Goal: Transaction & Acquisition: Obtain resource

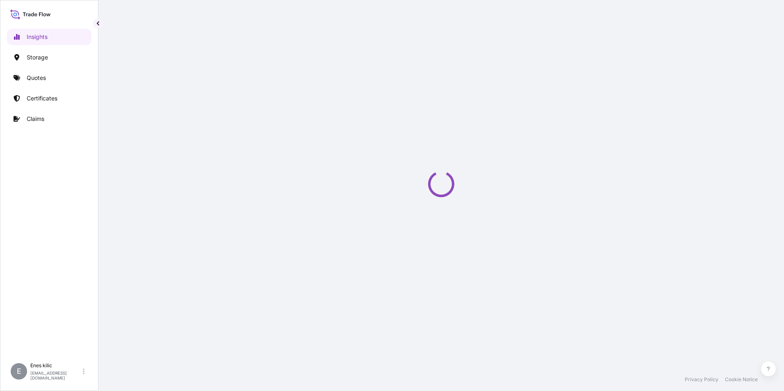
select select "2025"
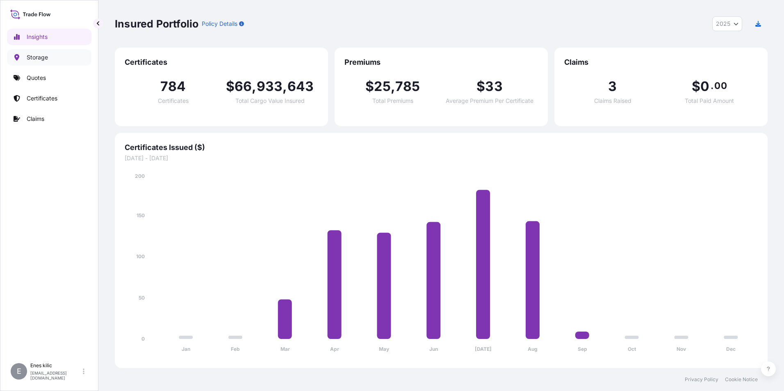
click at [46, 76] on link "Quotes" at bounding box center [49, 78] width 84 height 16
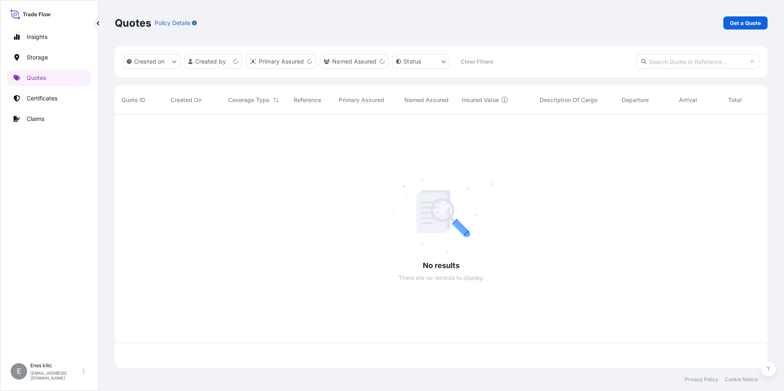
scroll to position [252, 646]
click at [733, 28] on link "Get a Quote" at bounding box center [745, 22] width 44 height 13
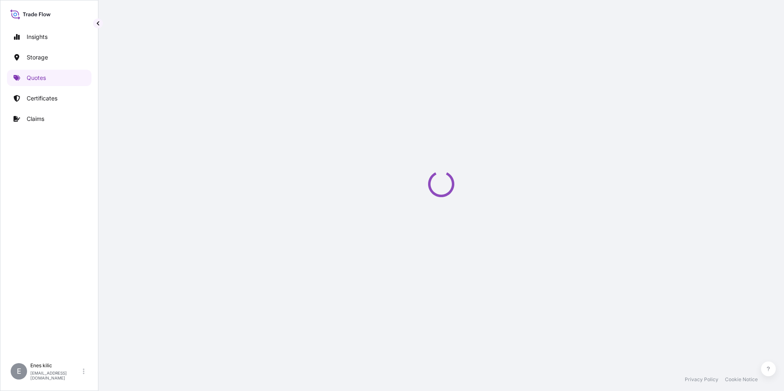
scroll to position [13, 0]
select select "Water"
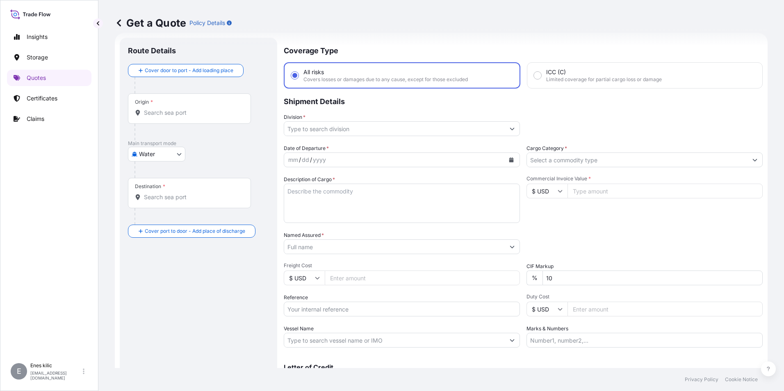
click at [173, 113] on input "Origin *" at bounding box center [192, 113] width 97 height 8
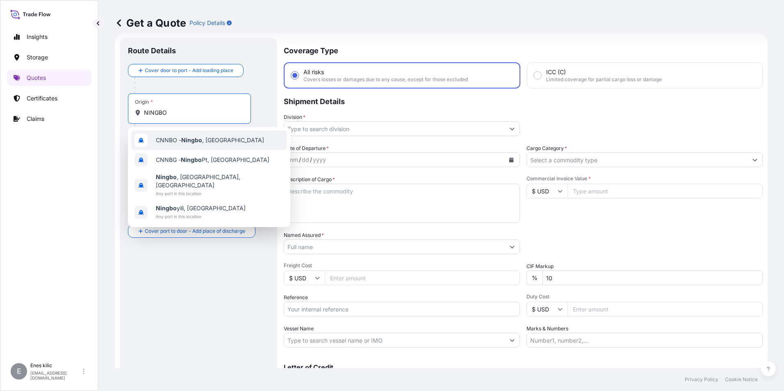
click at [188, 144] on div "CNNBO - Ningbo , [GEOGRAPHIC_DATA]" at bounding box center [209, 140] width 156 height 20
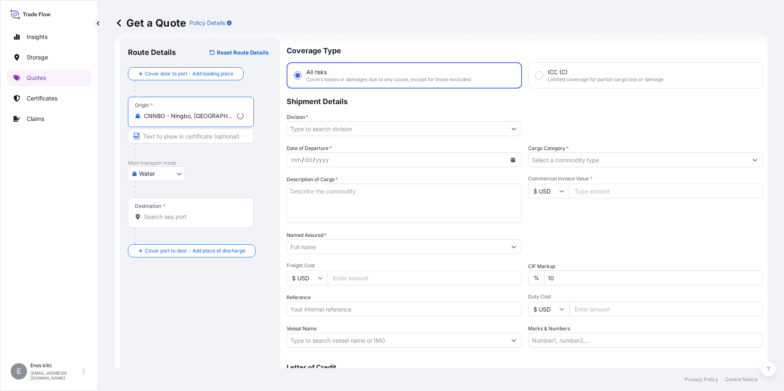
type input "CNNBO - Ningbo, [GEOGRAPHIC_DATA]"
click at [180, 214] on input "Destination *" at bounding box center [194, 217] width 100 height 8
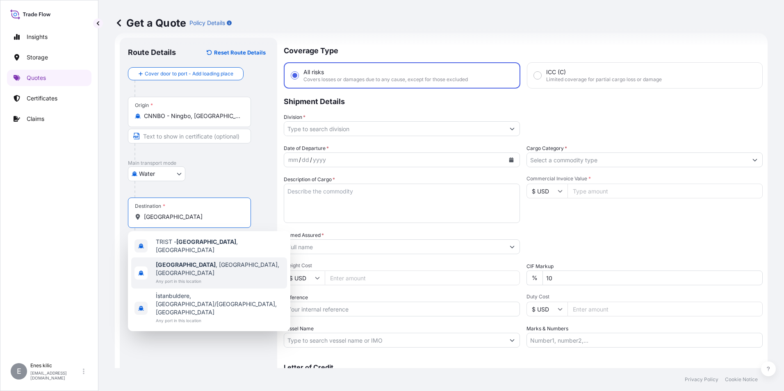
click at [192, 262] on span "[GEOGRAPHIC_DATA] , [GEOGRAPHIC_DATA], [GEOGRAPHIC_DATA]" at bounding box center [220, 269] width 128 height 16
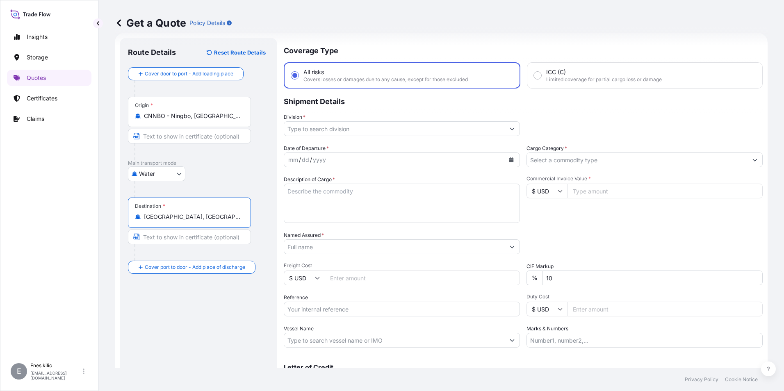
type input "[GEOGRAPHIC_DATA], [GEOGRAPHIC_DATA], [GEOGRAPHIC_DATA]"
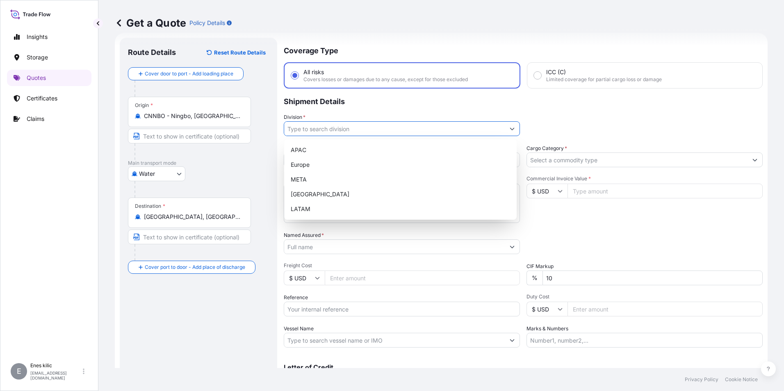
click at [321, 128] on input "Division *" at bounding box center [394, 128] width 221 height 15
click at [356, 175] on div "META" at bounding box center [400, 179] width 226 height 15
type input "META"
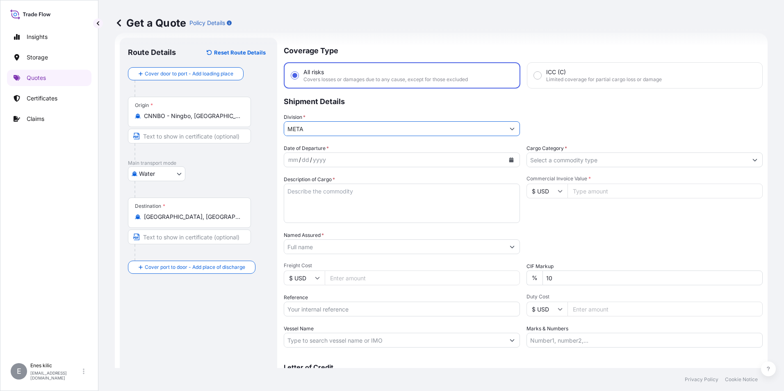
click at [581, 159] on input "Cargo Category *" at bounding box center [637, 159] width 221 height 15
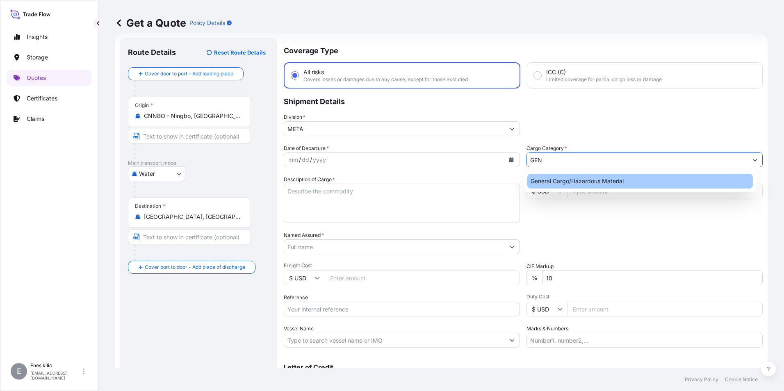
click at [577, 178] on div "General Cargo/Hazardous Material" at bounding box center [640, 181] width 226 height 15
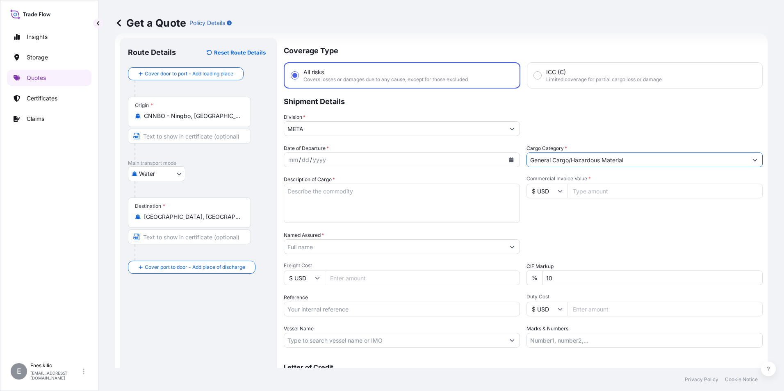
type input "General Cargo/Hazardous Material"
click at [509, 158] on icon "Calendar" at bounding box center [511, 159] width 5 height 5
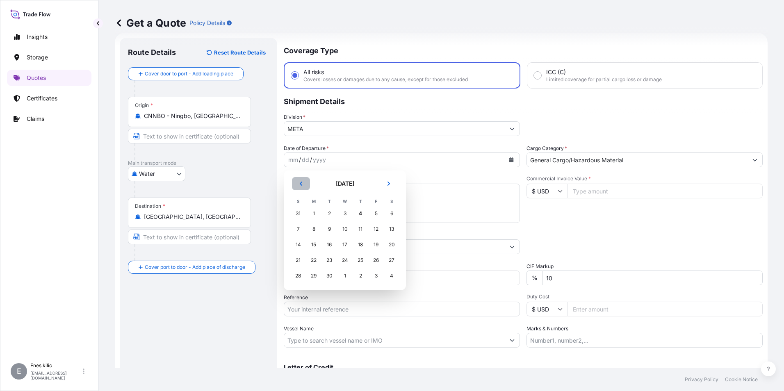
click at [301, 184] on icon "Previous" at bounding box center [300, 183] width 5 height 5
click at [316, 277] on div "25" at bounding box center [313, 275] width 15 height 15
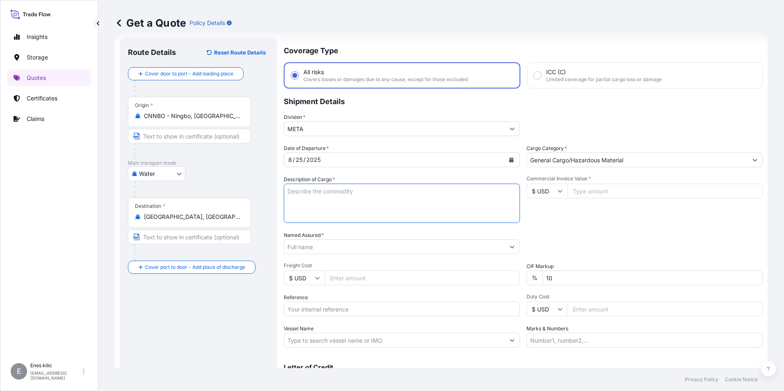
click at [310, 212] on textarea "Description of Cargo *" at bounding box center [402, 203] width 236 height 39
click at [322, 192] on textarea "Description of Cargo *" at bounding box center [402, 203] width 236 height 39
paste textarea "iki ucu konnektörlü ses kablosu, konnektörler"
click at [331, 200] on textarea "iki ucu konnektörlü ses kablosu, konnektörler" at bounding box center [402, 203] width 236 height 39
paste textarea "LCL // 177 Cartons // 3019,2 KGS // 9.42 CBM"
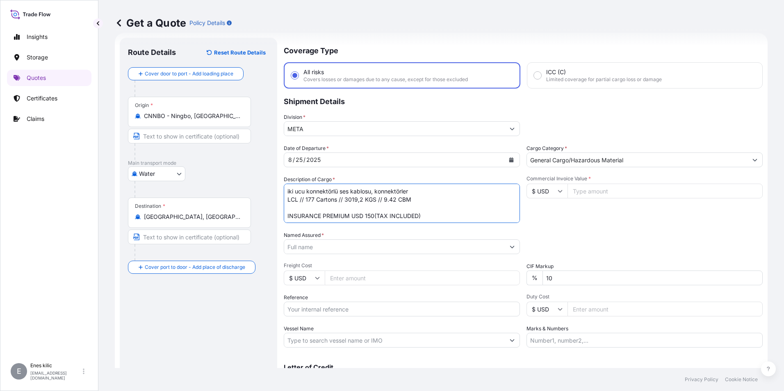
type textarea "iki ucu konnektörlü ses kablosu, konnektörler LCL // 177 Cartons // 3019,2 KGS …"
click at [659, 196] on input "Commercial Invoice Value *" at bounding box center [664, 191] width 195 height 15
type input "29494"
click at [641, 218] on div "Commercial Invoice Value * $ USD 29494" at bounding box center [644, 199] width 236 height 48
click at [403, 251] on input "Named Assured *" at bounding box center [394, 246] width 221 height 15
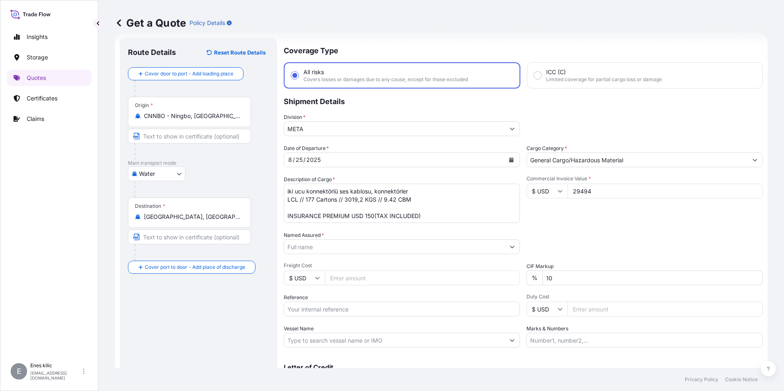
click at [345, 249] on input "Named Assured *" at bounding box center [394, 246] width 221 height 15
paste input "NUMEKO Bilişim Teknoloji San. Tic. A.Ş."
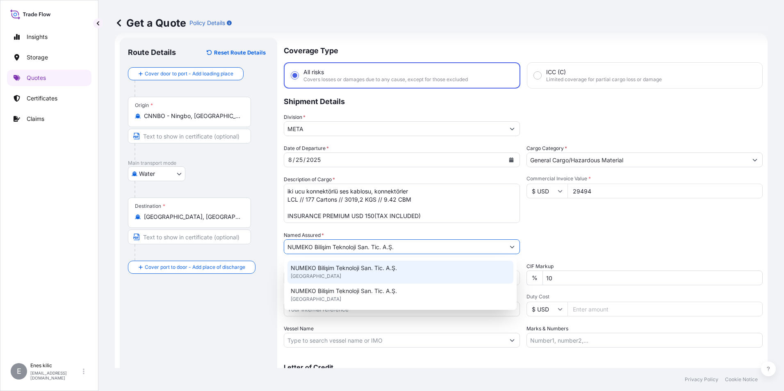
click at [363, 269] on span "NUMEKO Bilişim Teknoloji San. Tic. A.Ş." at bounding box center [344, 268] width 106 height 8
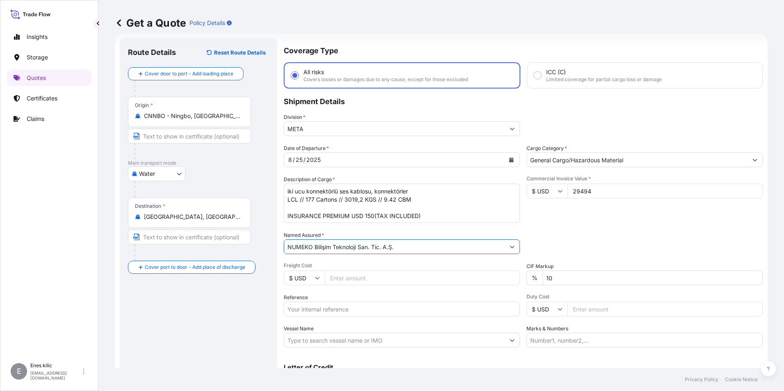
scroll to position [54, 0]
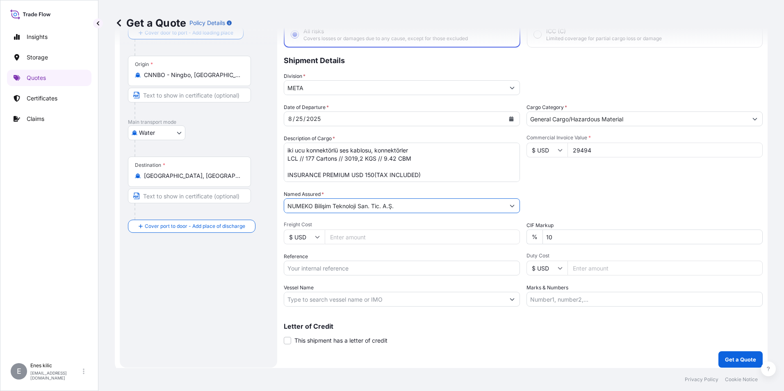
type input "NUMEKO Bilişim Teknoloji San. Tic. A.Ş."
click at [359, 299] on input "Vessel Name" at bounding box center [394, 299] width 221 height 15
click at [565, 343] on div "Letter of Credit This shipment has a letter of credit Letter of credit * Letter…" at bounding box center [523, 334] width 479 height 22
click at [571, 238] on input "10" at bounding box center [652, 237] width 220 height 15
type input "0"
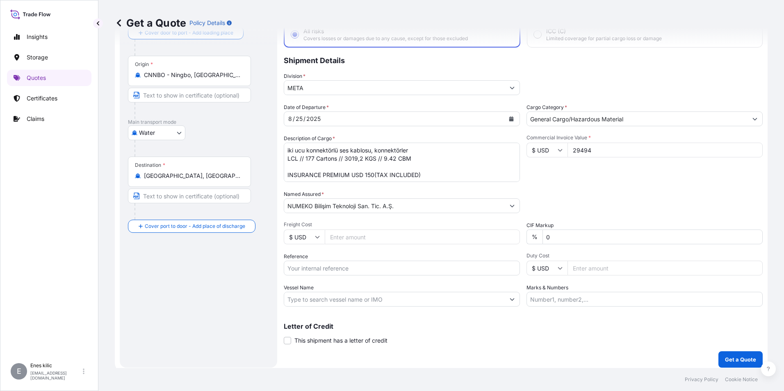
click at [572, 196] on div "Packing Category Type to search a container mode Please select a primary mode o…" at bounding box center [644, 201] width 236 height 23
click at [728, 356] on p "Get a Quote" at bounding box center [740, 359] width 31 height 8
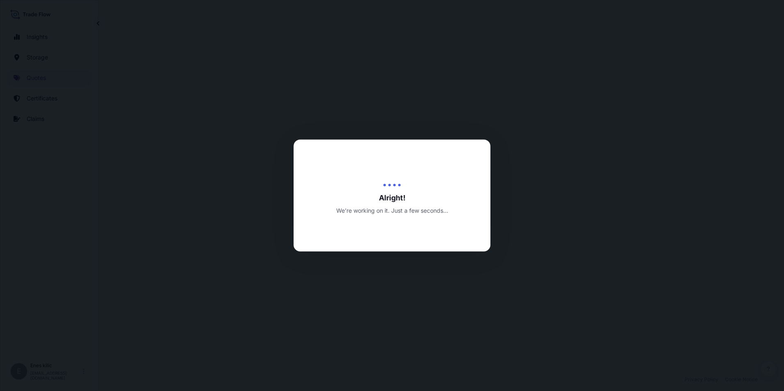
select select "Water"
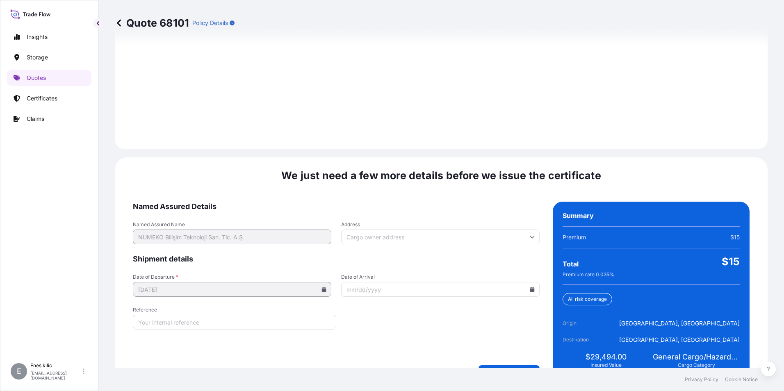
scroll to position [1154, 0]
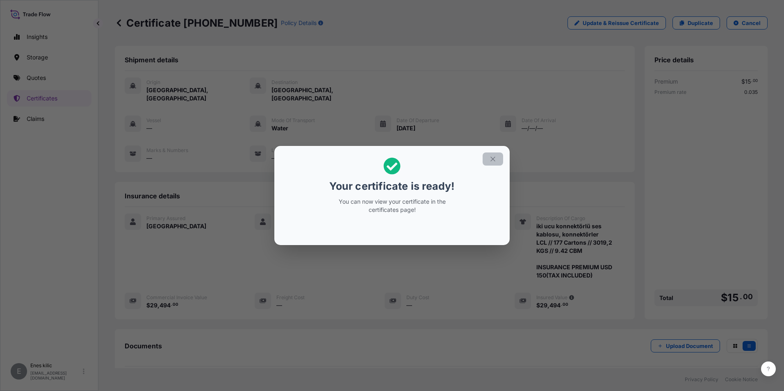
click at [491, 158] on icon "button" at bounding box center [492, 159] width 5 height 5
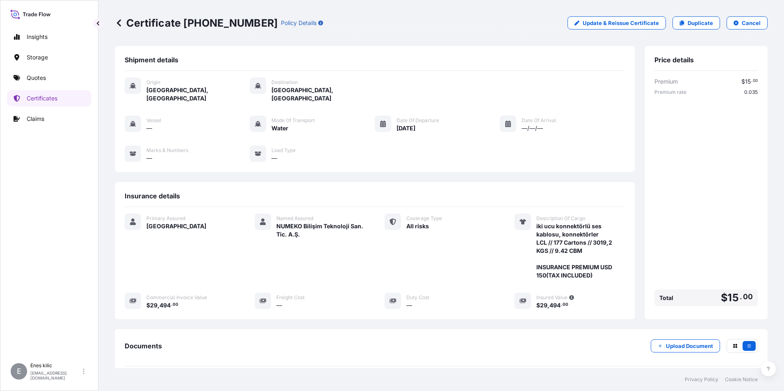
scroll to position [81, 0]
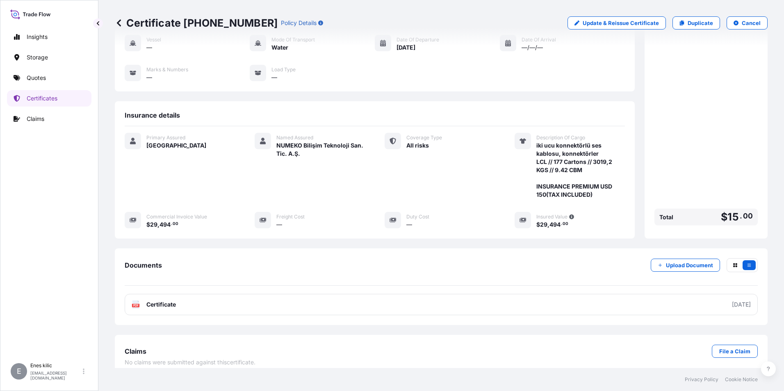
click at [166, 280] on div "Documents Upload Document PDF Certificate [DATE]" at bounding box center [441, 286] width 633 height 57
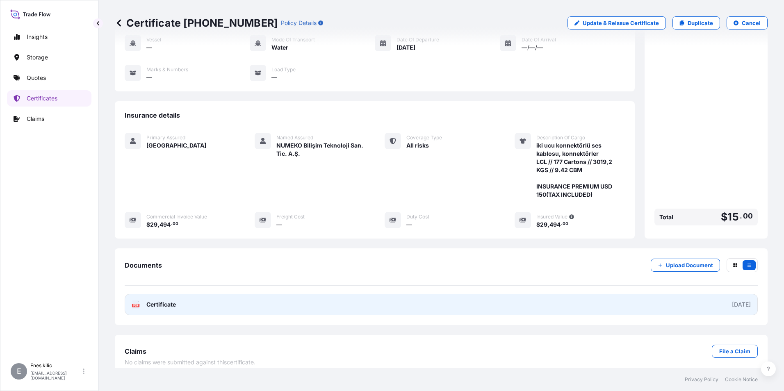
click at [168, 300] on span "Certificate" at bounding box center [161, 304] width 30 height 8
